Goal: Communication & Community: Connect with others

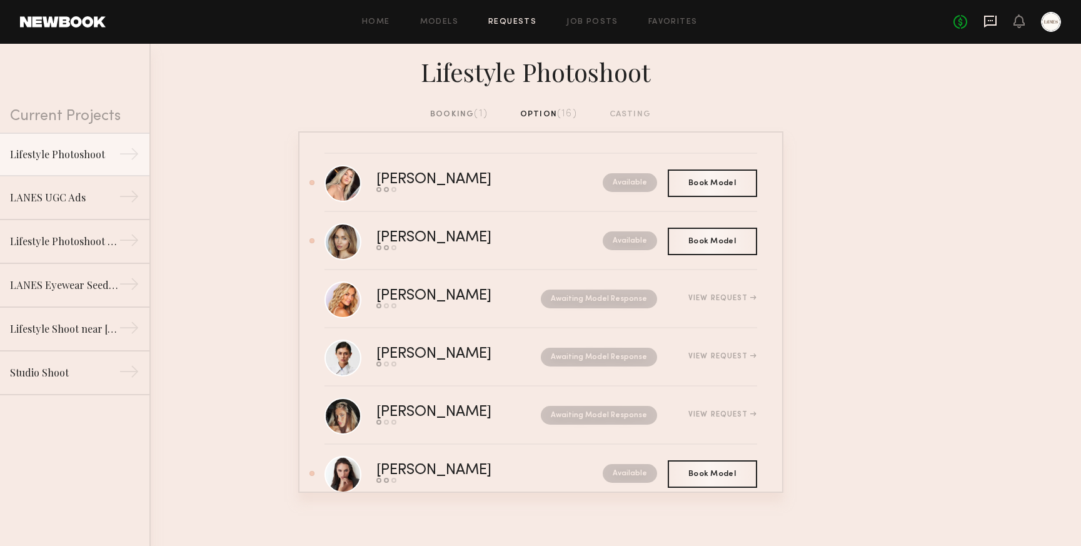
click at [989, 22] on icon at bounding box center [990, 21] width 14 height 14
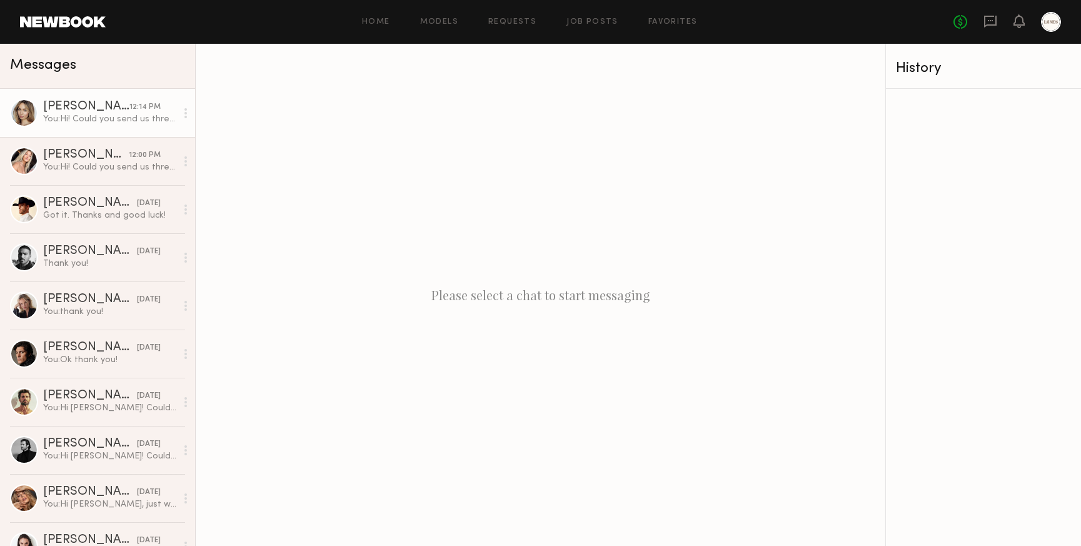
click at [89, 114] on div "You: Hi! Could you send us three raw unedited selfies of you wearing sunglasses…" at bounding box center [109, 119] width 133 height 12
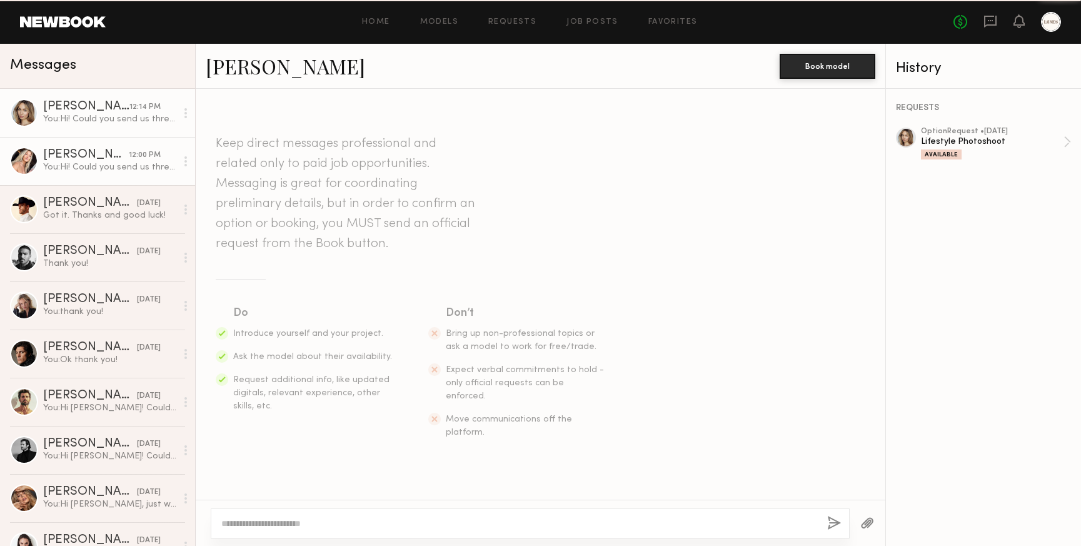
scroll to position [158, 0]
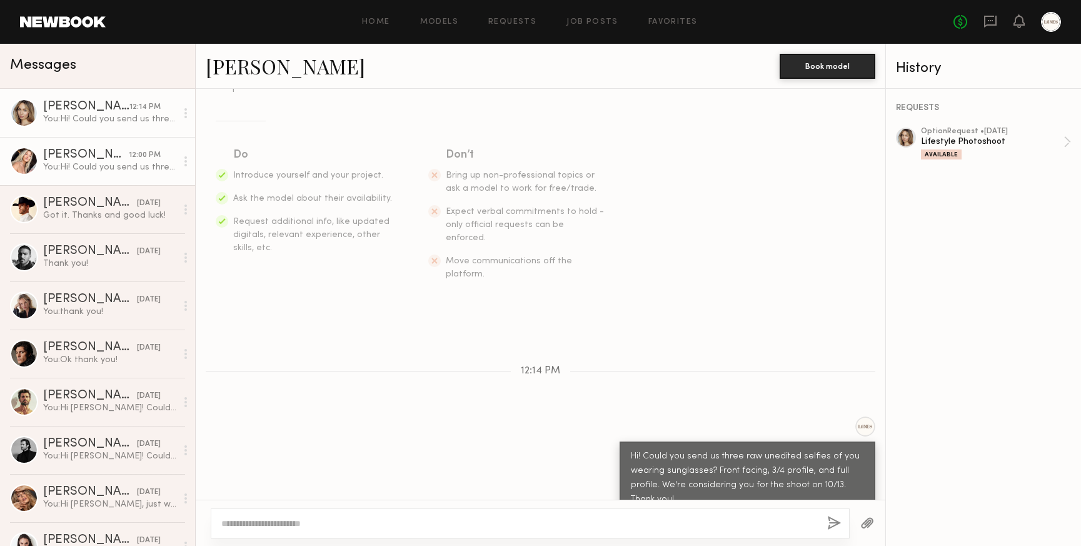
click at [80, 154] on div "[PERSON_NAME]" at bounding box center [86, 155] width 86 height 12
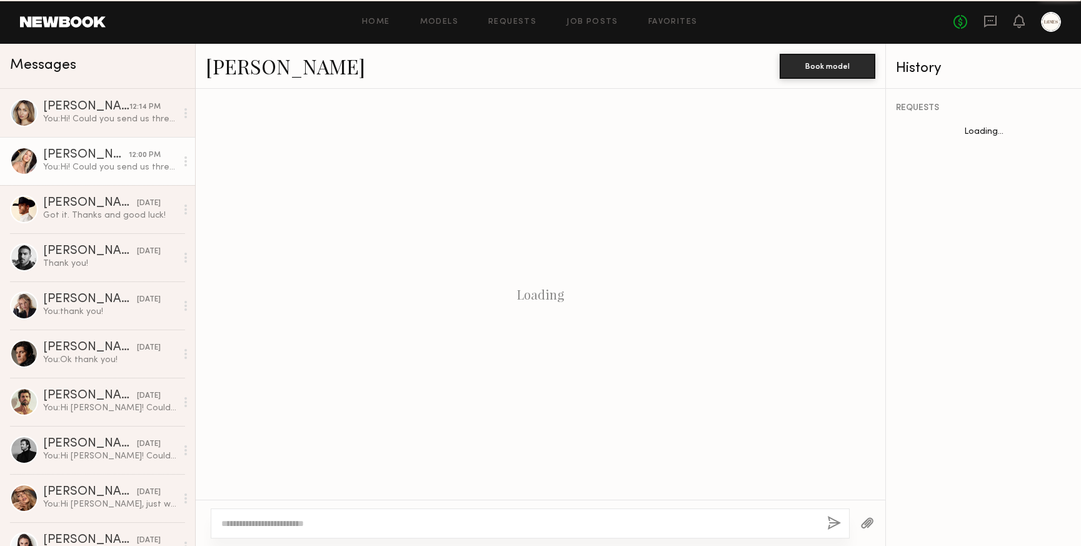
scroll to position [158, 0]
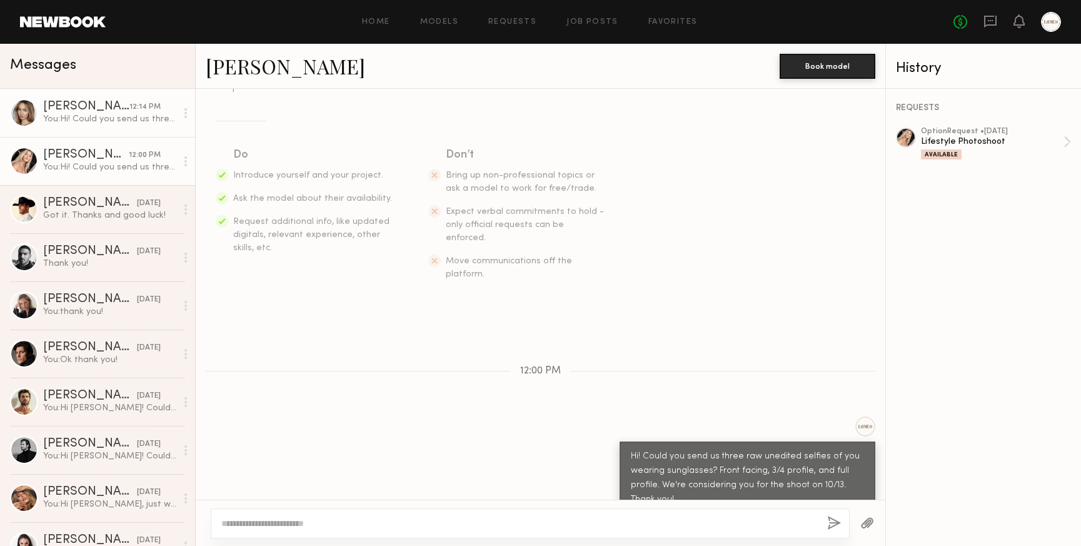
click at [89, 117] on div "You: Hi! Could you send us three raw unedited selfies of you wearing sunglasses…" at bounding box center [109, 119] width 133 height 12
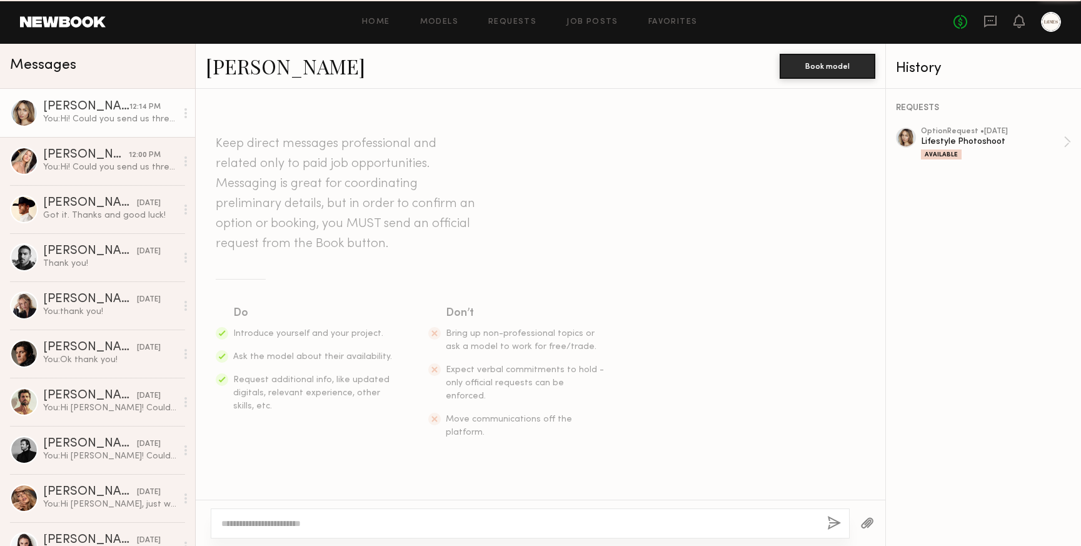
scroll to position [158, 0]
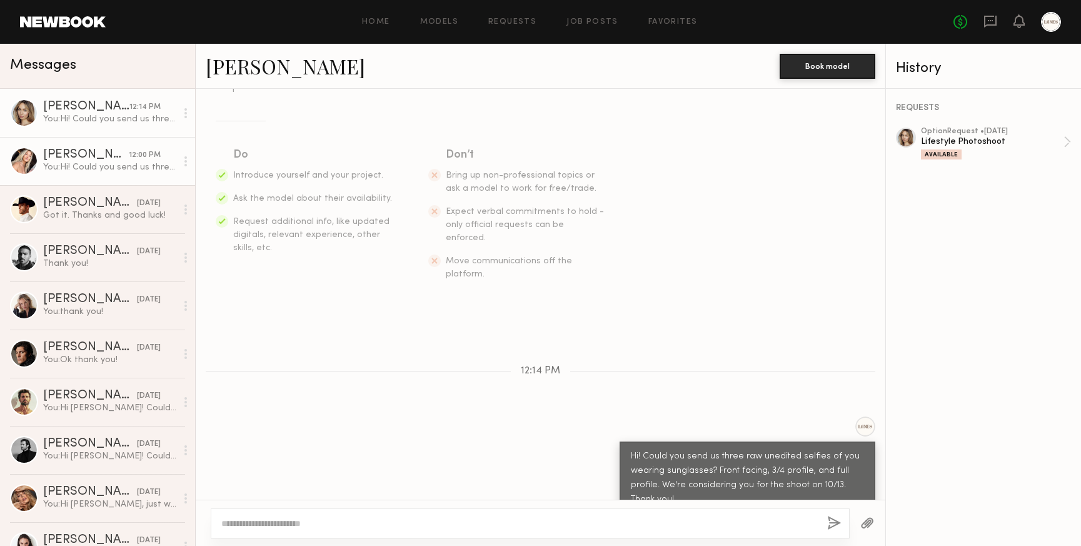
click at [94, 171] on div "You: Hi! Could you send us three raw unedited selfies of you wearing sunglasses…" at bounding box center [109, 167] width 133 height 12
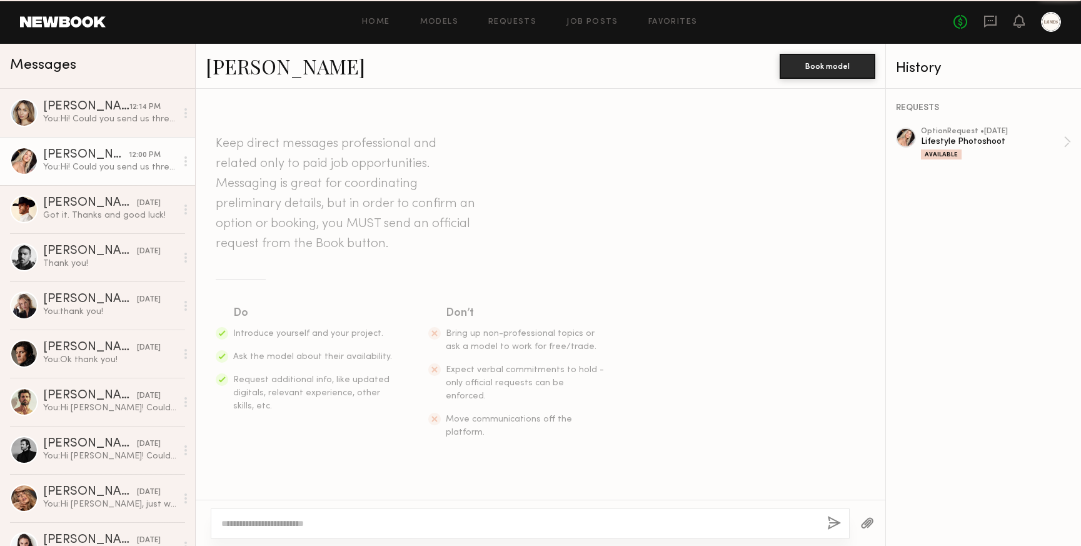
scroll to position [158, 0]
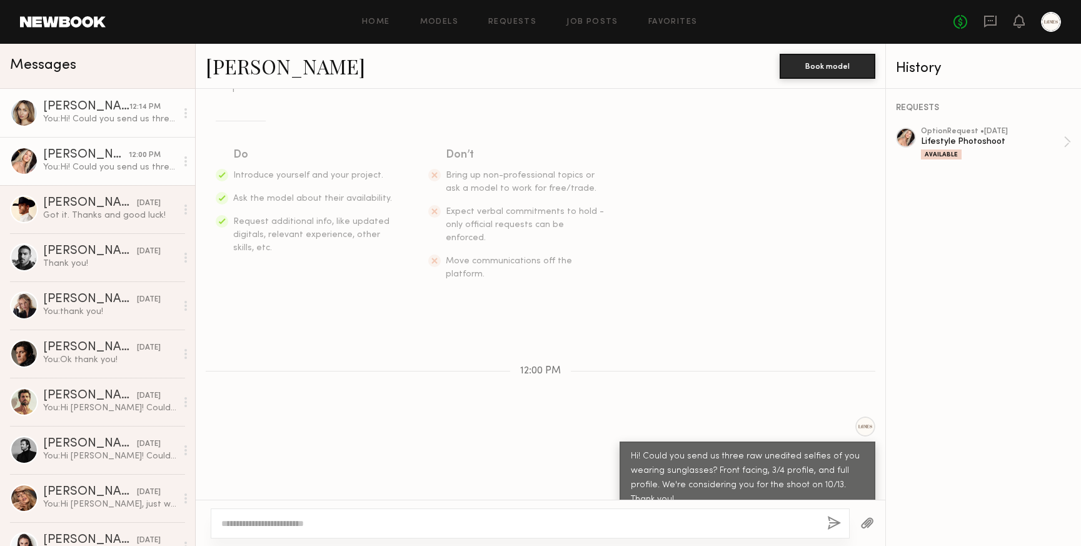
click at [62, 117] on div "You: Hi! Could you send us three raw unedited selfies of you wearing sunglasses…" at bounding box center [109, 119] width 133 height 12
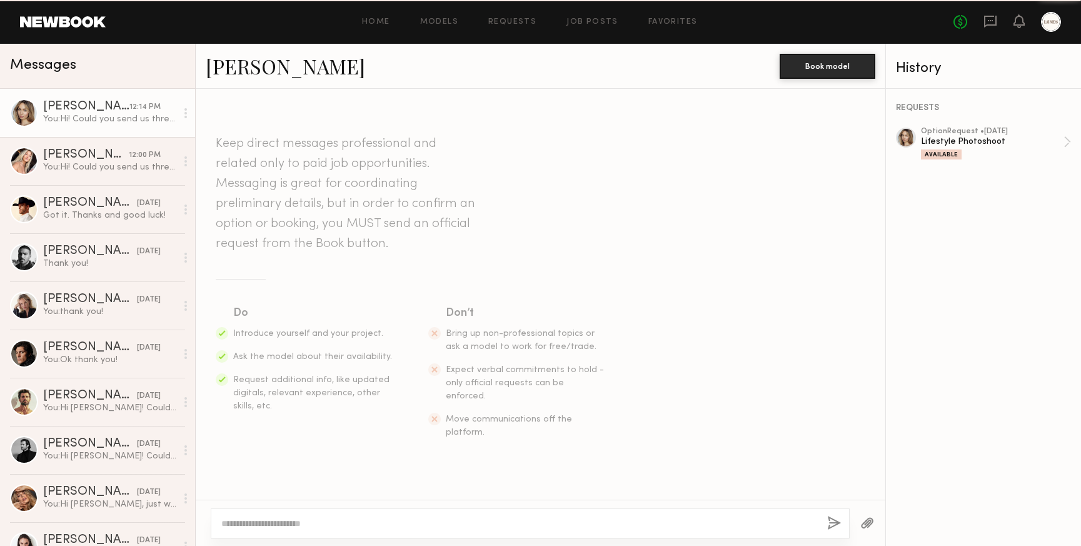
scroll to position [158, 0]
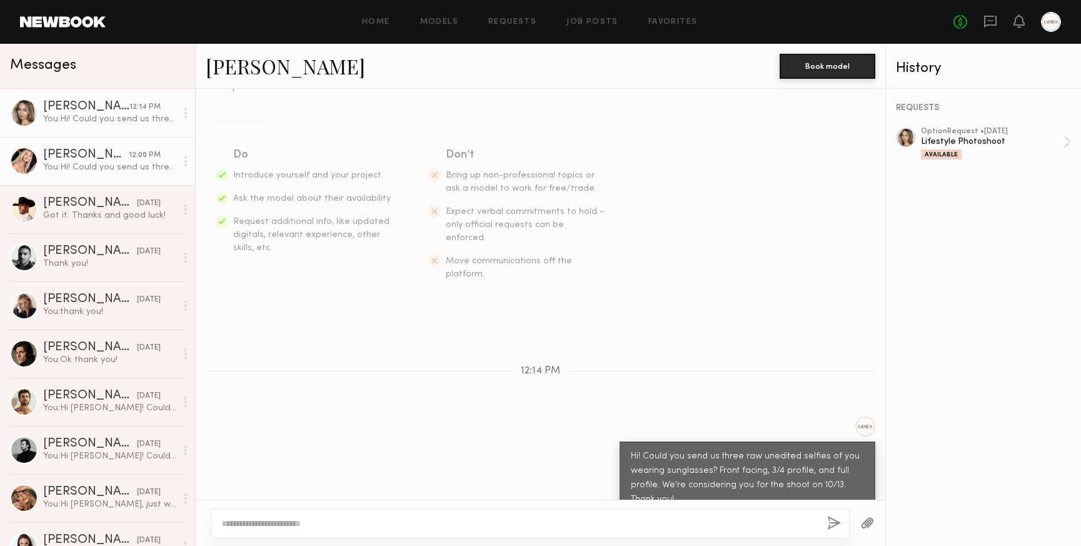
click at [87, 162] on div "You: Hi! Could you send us three raw unedited selfies of you wearing sunglasses…" at bounding box center [109, 167] width 133 height 12
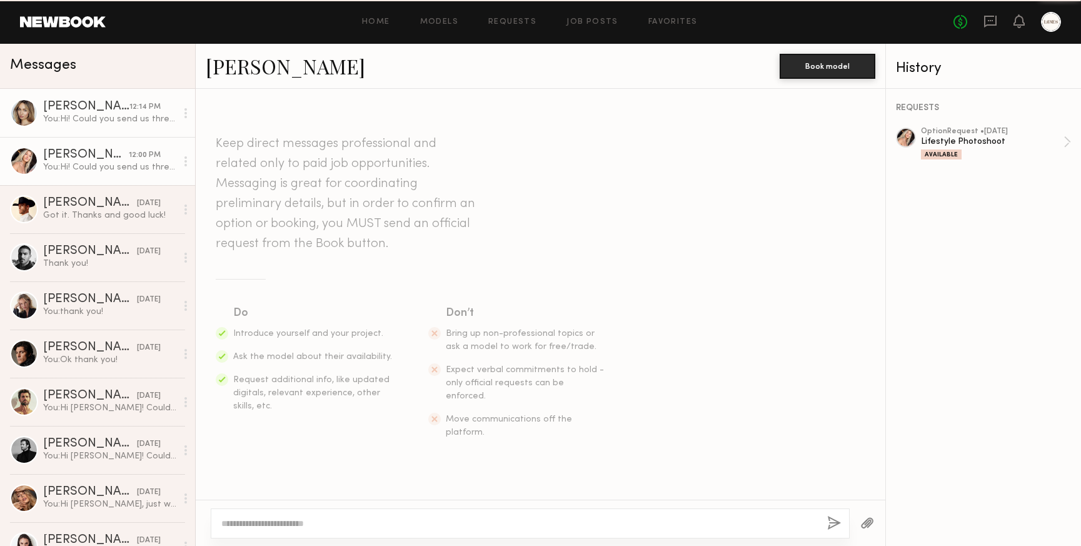
scroll to position [158, 0]
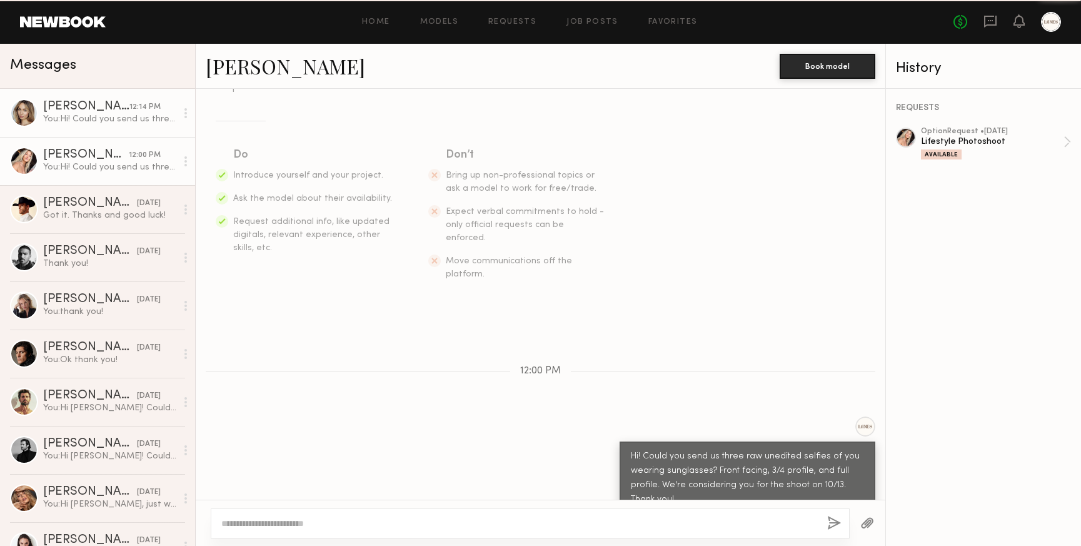
click at [83, 119] on div "You: Hi! Could you send us three raw unedited selfies of you wearing sunglasses…" at bounding box center [109, 119] width 133 height 12
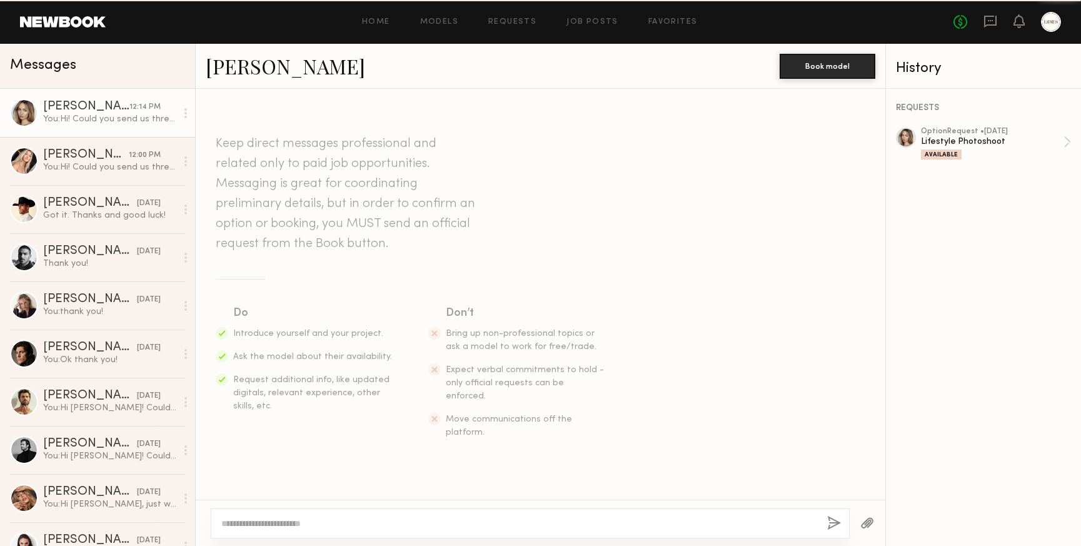
scroll to position [158, 0]
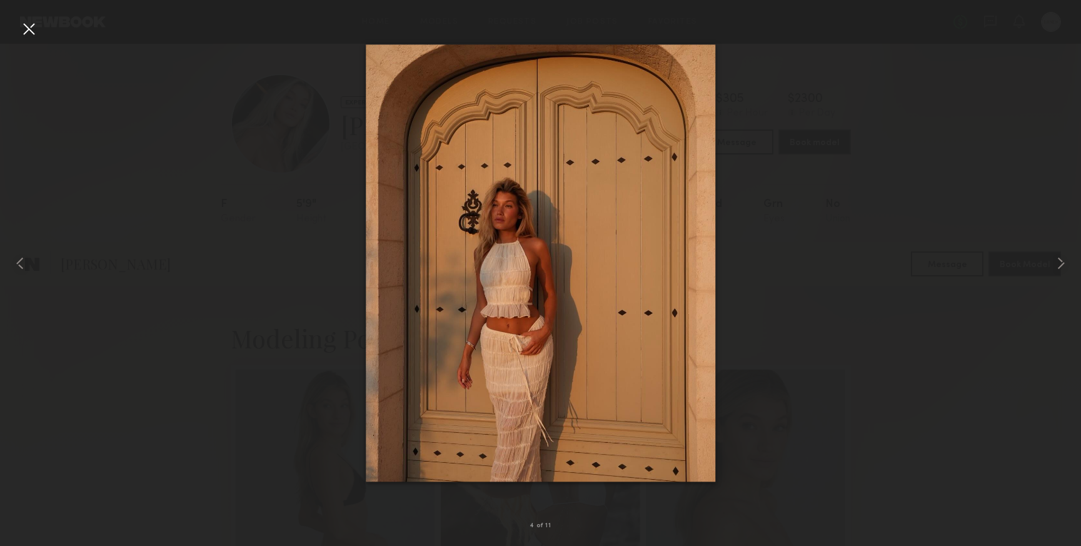
scroll to position [1283, 0]
click at [27, 31] on div at bounding box center [29, 29] width 20 height 20
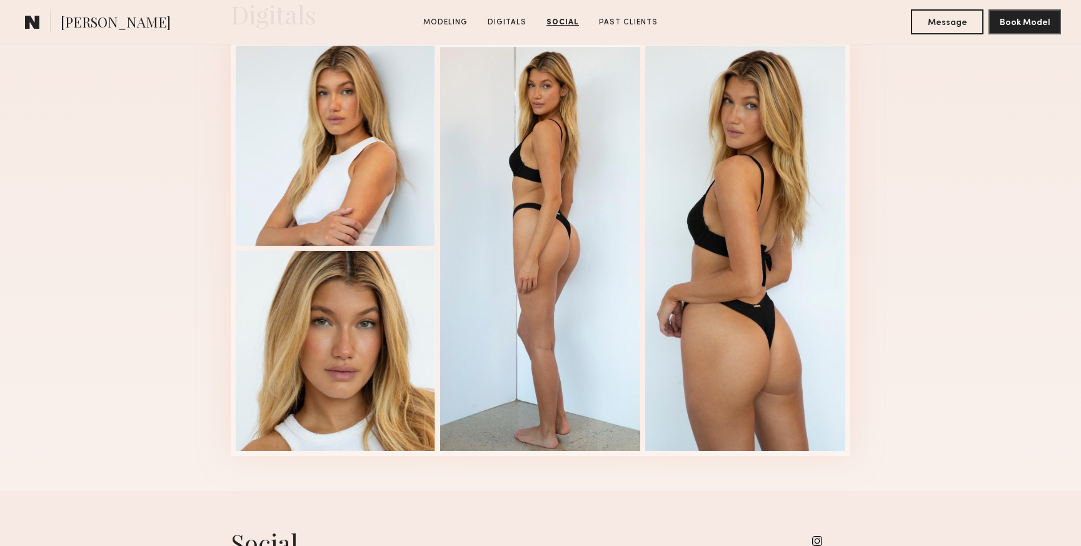
scroll to position [655, 0]
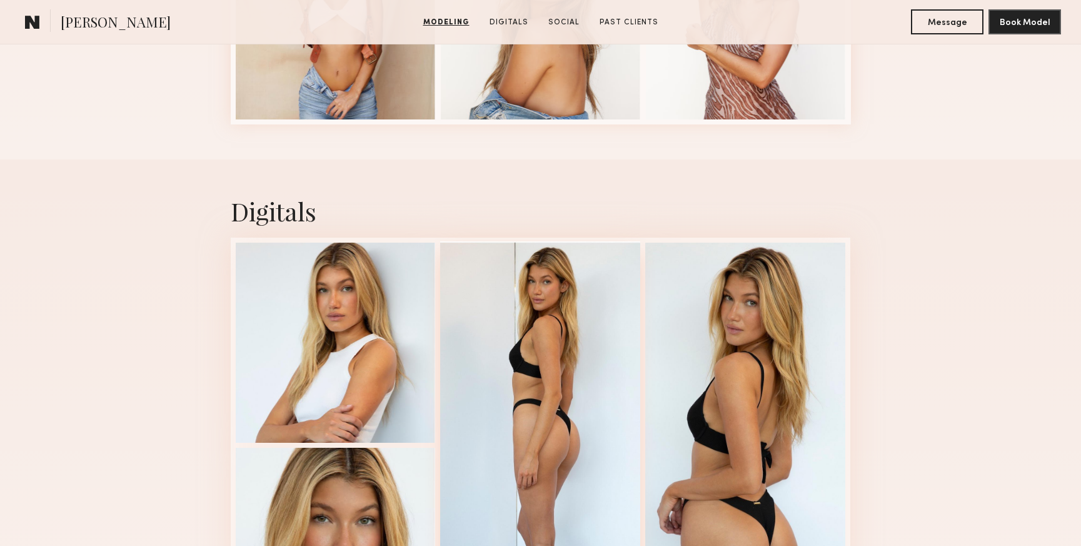
click at [545, 334] on div at bounding box center [540, 443] width 200 height 405
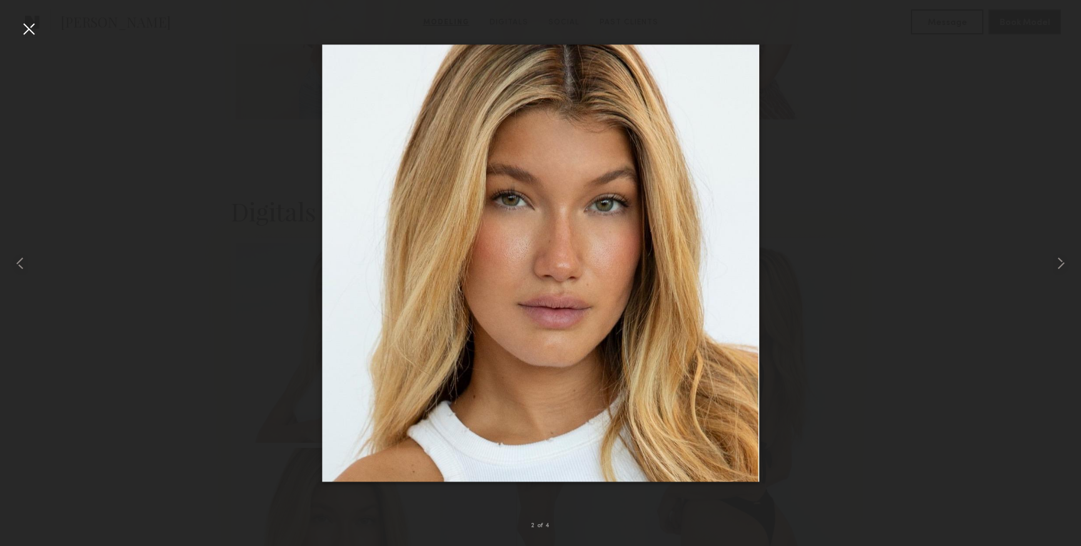
click at [33, 26] on div at bounding box center [29, 29] width 20 height 20
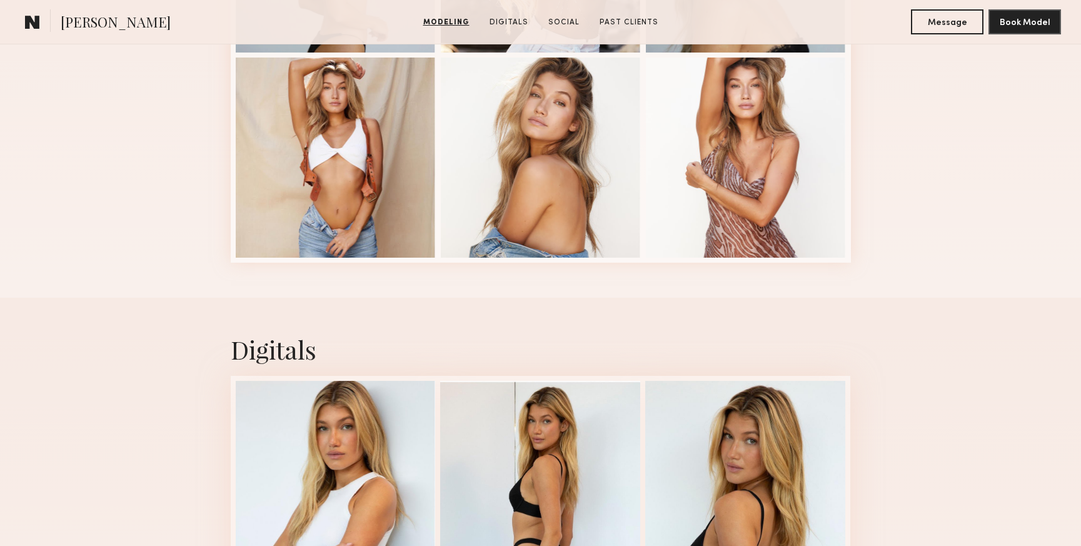
scroll to position [398, 0]
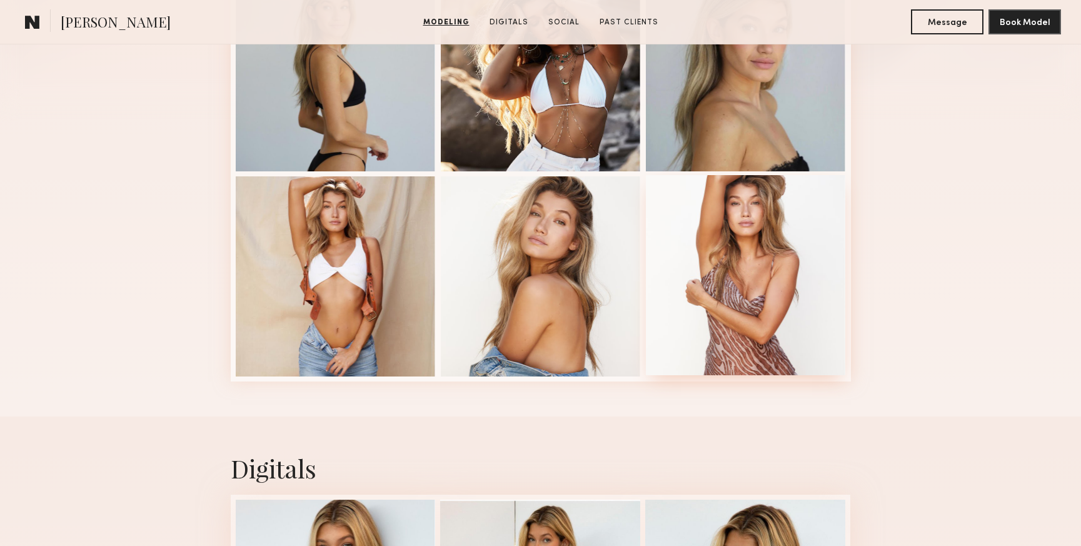
click at [776, 276] on div at bounding box center [746, 275] width 200 height 200
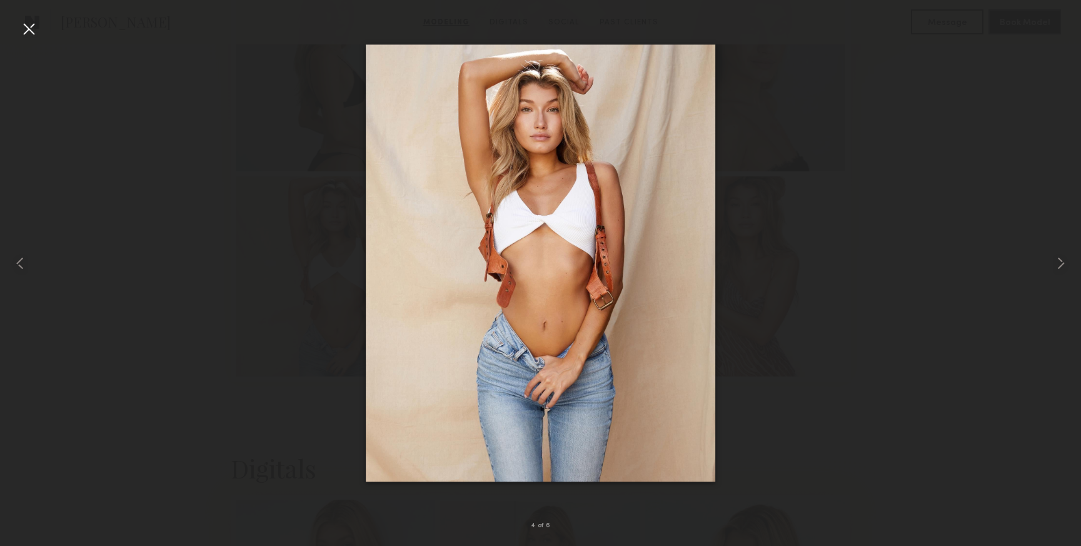
click at [27, 27] on div at bounding box center [29, 29] width 20 height 20
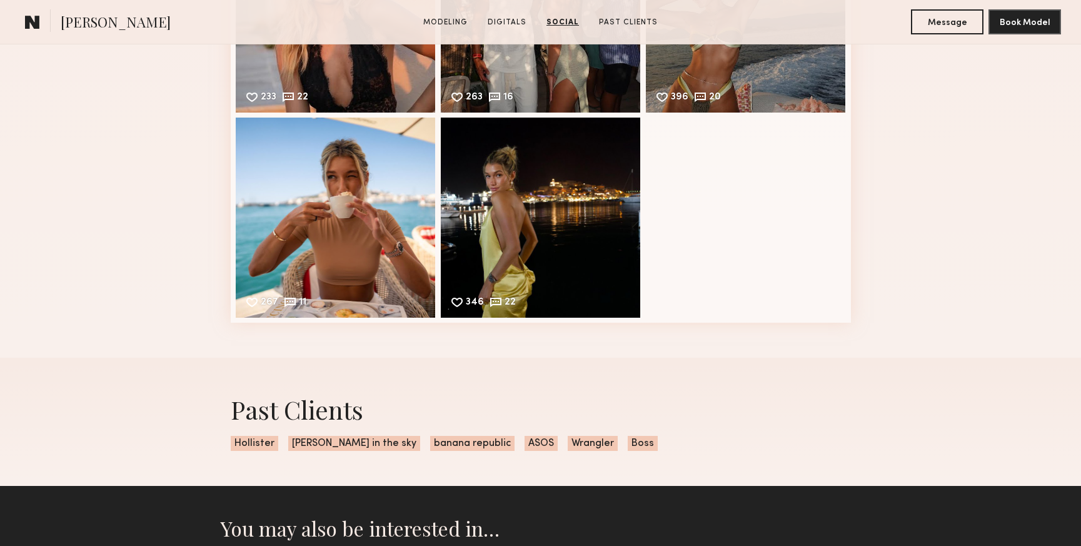
scroll to position [1951, 0]
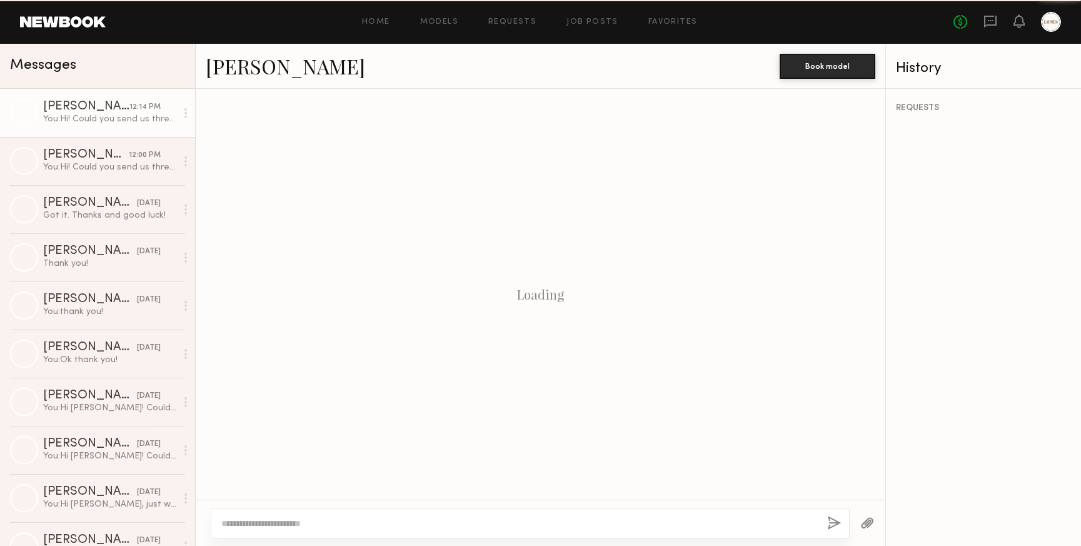
scroll to position [158, 0]
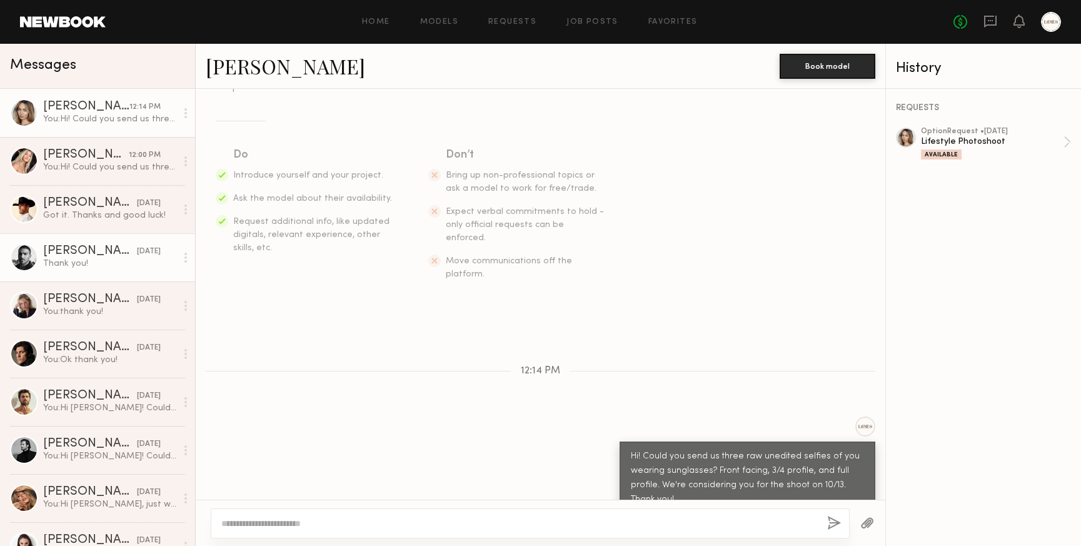
click at [82, 257] on div "[PERSON_NAME]" at bounding box center [90, 251] width 94 height 12
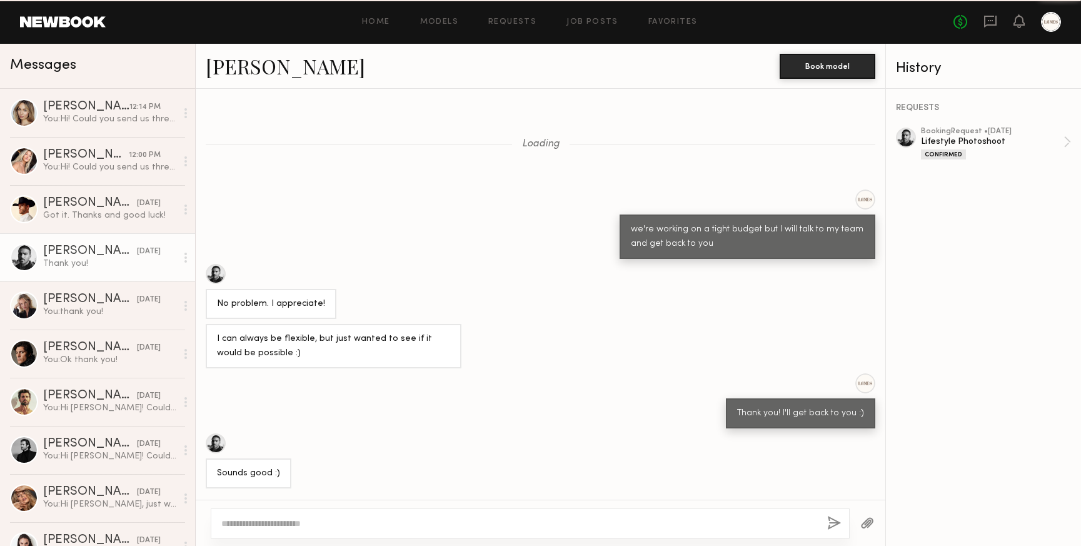
scroll to position [499, 0]
